Goal: Use online tool/utility: Utilize a website feature to perform a specific function

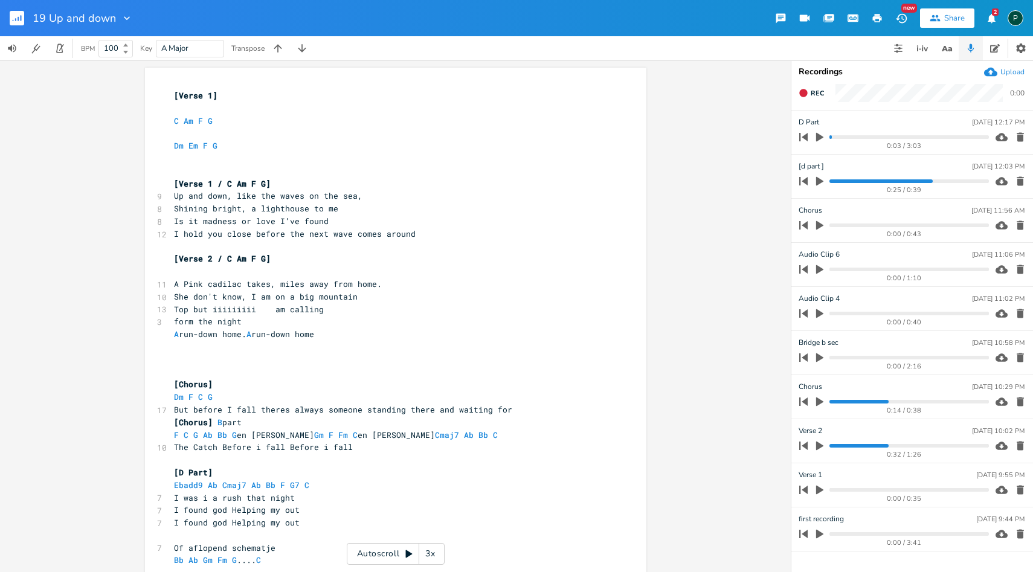
scroll to position [0, 2]
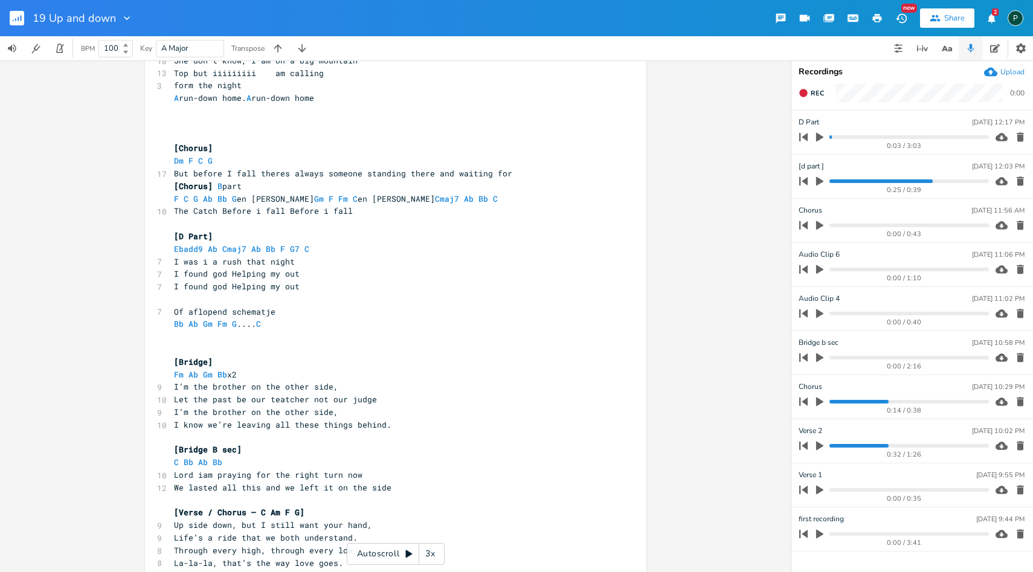
click at [819, 491] on icon "button" at bounding box center [819, 489] width 7 height 9
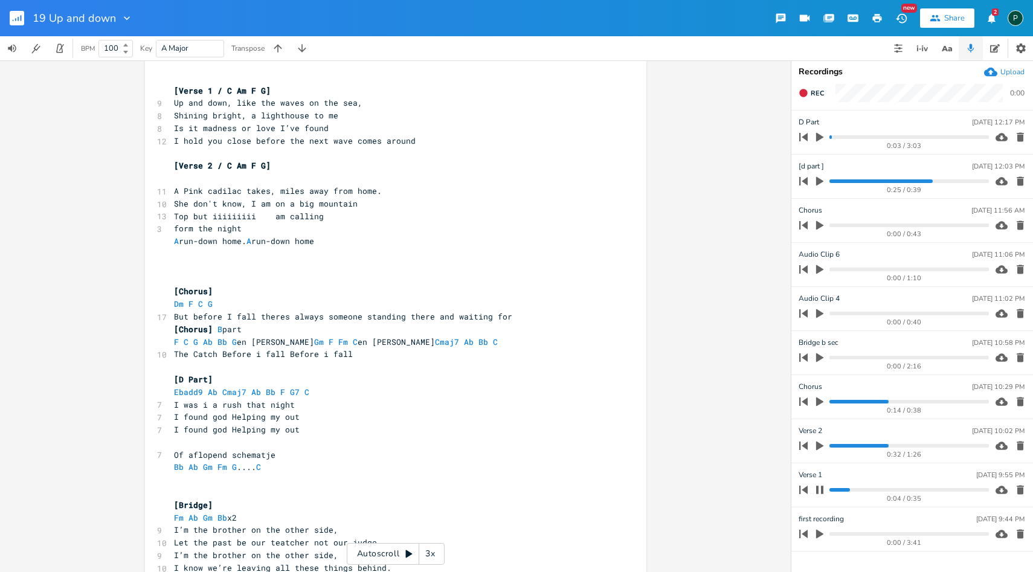
scroll to position [0, 0]
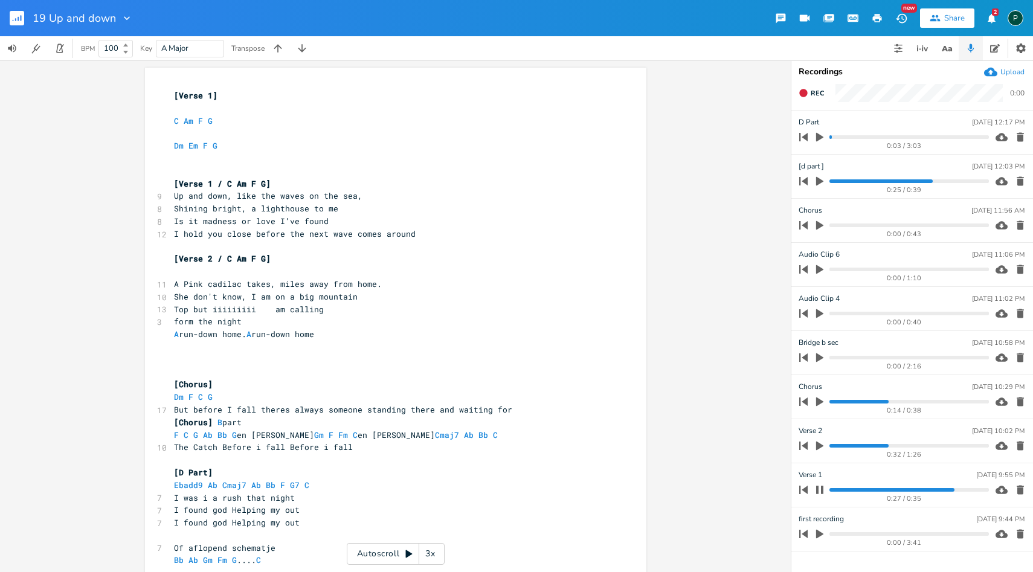
click at [824, 489] on icon "button" at bounding box center [820, 490] width 10 height 10
click at [819, 357] on icon "button" at bounding box center [819, 357] width 7 height 9
click at [819, 357] on icon "button" at bounding box center [820, 358] width 10 height 10
click at [819, 309] on icon "button" at bounding box center [819, 313] width 11 height 11
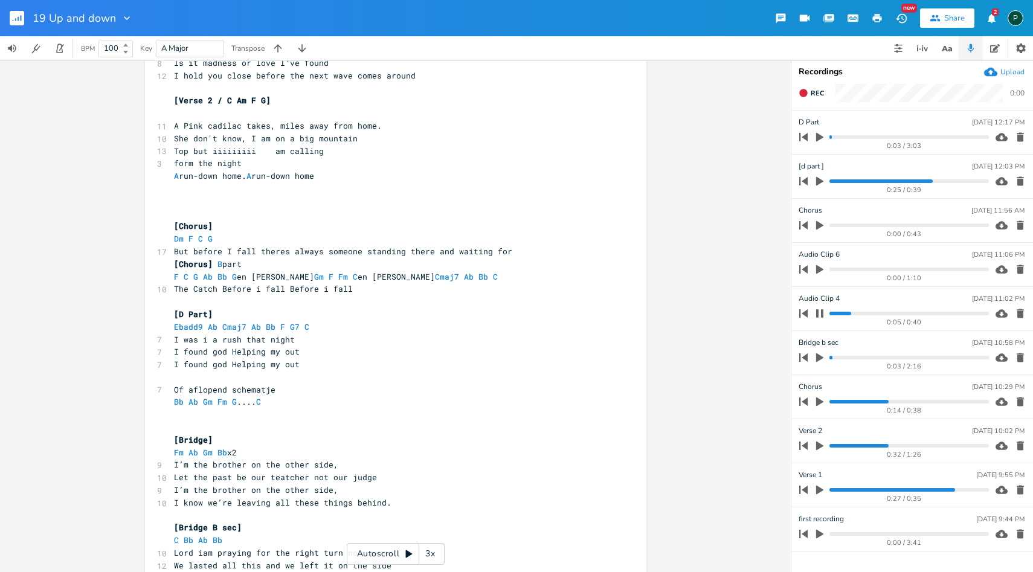
scroll to position [159, 0]
type input "Bridge"
click at [822, 312] on icon "button" at bounding box center [819, 313] width 7 height 8
click at [830, 313] on progress at bounding box center [908, 314] width 159 height 4
click at [815, 313] on icon "button" at bounding box center [819, 313] width 11 height 11
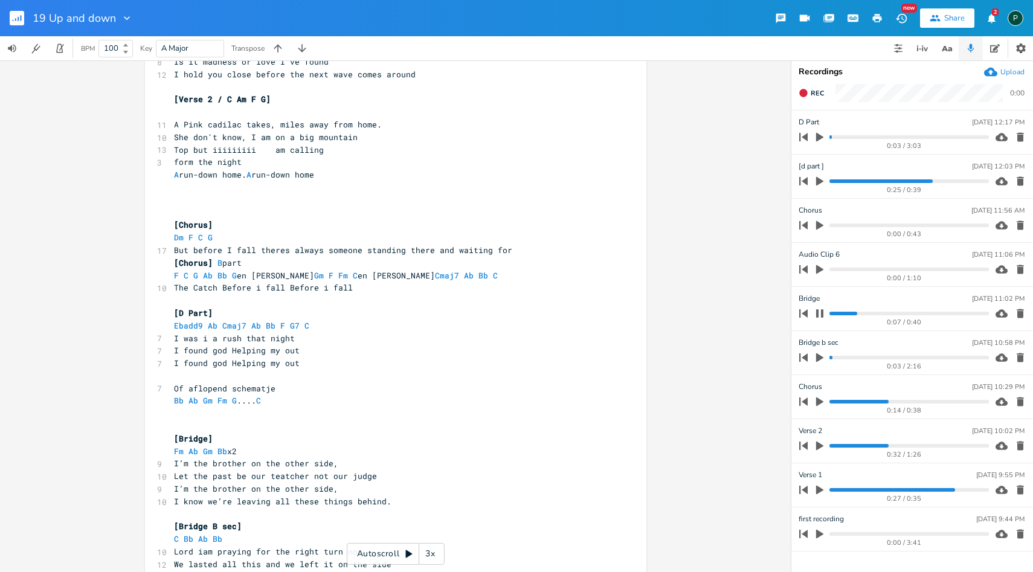
click at [820, 316] on icon "button" at bounding box center [820, 314] width 10 height 10
